Goal: Share content: Share content

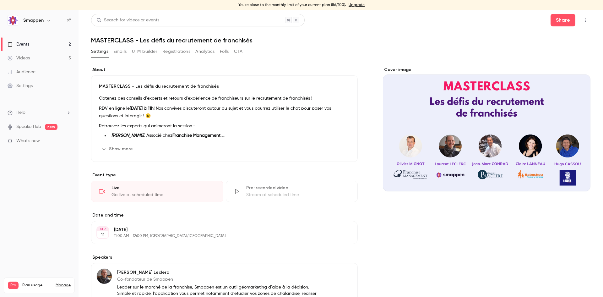
click at [57, 46] on link "Events 2" at bounding box center [39, 44] width 79 height 14
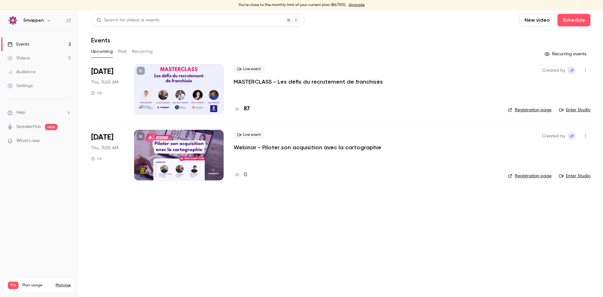
click at [178, 140] on div at bounding box center [178, 155] width 89 height 50
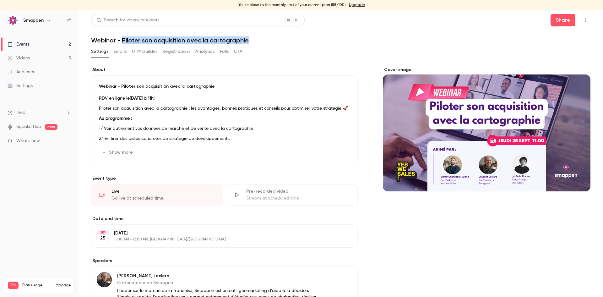
drag, startPoint x: 122, startPoint y: 40, endPoint x: 280, endPoint y: 45, distance: 158.3
click at [280, 45] on div "Search for videos or events Share Webinar - Piloter son acquisition avec la car…" at bounding box center [340, 242] width 499 height 457
copy h1 "Piloter son acquisition avec la cartographie"
click at [130, 154] on button "Show more" at bounding box center [118, 152] width 38 height 10
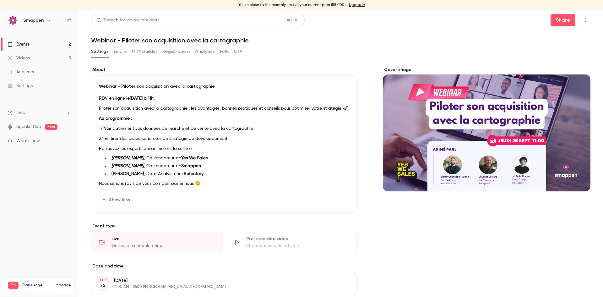
click at [99, 100] on p "RDV en ligne le [DATE] à 11h !" at bounding box center [224, 99] width 251 height 8
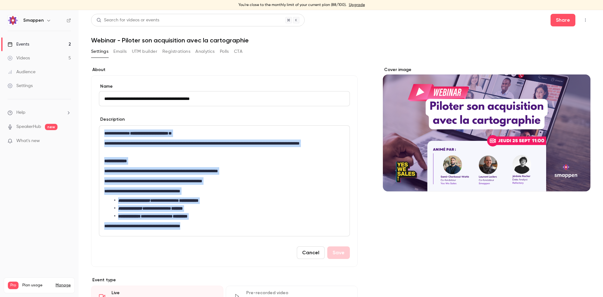
drag, startPoint x: 105, startPoint y: 133, endPoint x: 244, endPoint y: 228, distance: 168.4
click at [244, 228] on div "**********" at bounding box center [224, 181] width 250 height 110
copy div "**********"
click at [563, 22] on button "Share" at bounding box center [562, 20] width 25 height 13
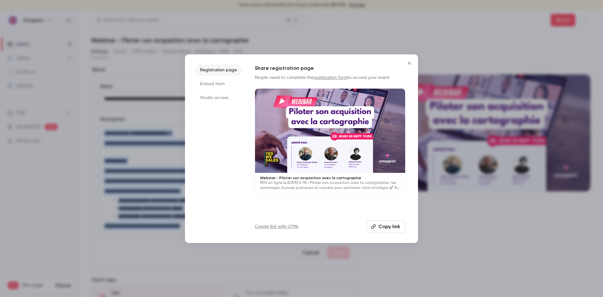
click at [382, 225] on button "Copy link" at bounding box center [386, 226] width 39 height 13
